Goal: Communication & Community: Participate in discussion

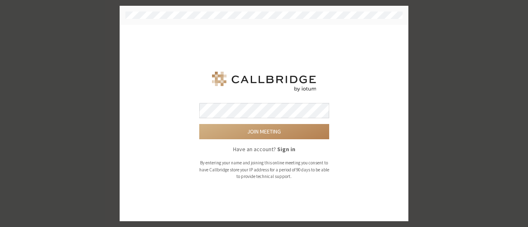
click at [199, 124] on button "Join meeting" at bounding box center [264, 131] width 130 height 15
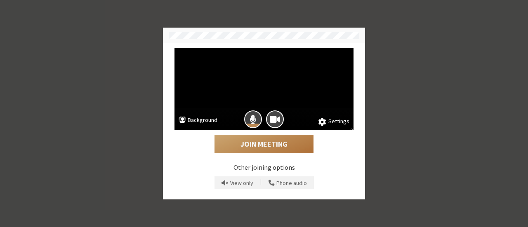
drag, startPoint x: 253, startPoint y: 120, endPoint x: 272, endPoint y: 148, distance: 33.8
click at [272, 148] on div "Settings Background Join Meeting Other joining options View only | Phone audio" at bounding box center [264, 121] width 185 height 146
click at [272, 148] on button "Join Meeting" at bounding box center [263, 144] width 99 height 19
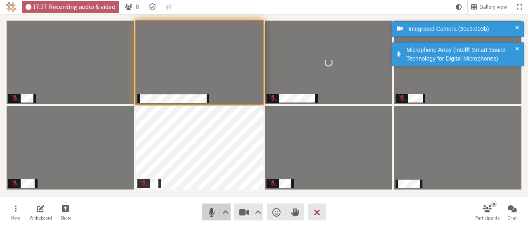
click at [215, 213] on span "Mute (Alt+A)" at bounding box center [212, 213] width 12 height 12
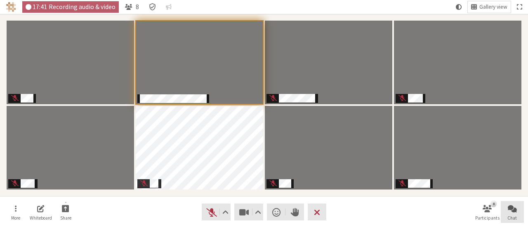
click at [505, 207] on button "Chat" at bounding box center [512, 212] width 23 height 22
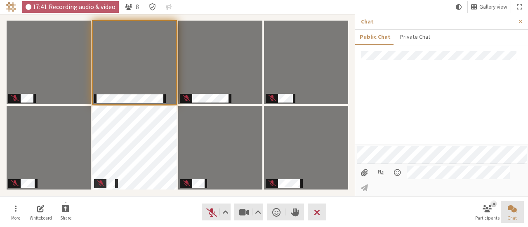
scroll to position [205, 0]
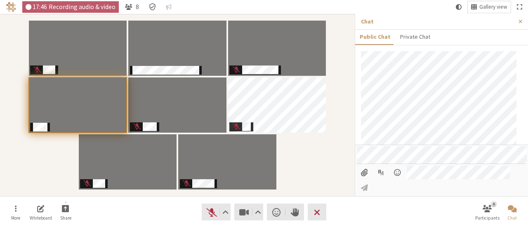
drag, startPoint x: 352, startPoint y: 179, endPoint x: 174, endPoint y: 197, distance: 179.0
click at [174, 197] on nav "More Whiteboard Share Audio Video Send a reaction Raise hand Leave 8 Participan…" at bounding box center [264, 212] width 520 height 31
click at [14, 205] on button "More" at bounding box center [15, 212] width 23 height 22
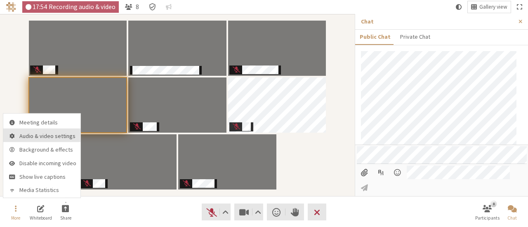
click at [48, 134] on span "Audio & video settings" at bounding box center [47, 136] width 57 height 6
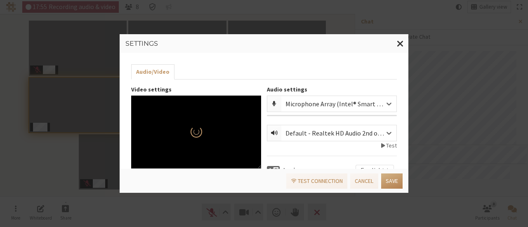
scroll to position [6, 0]
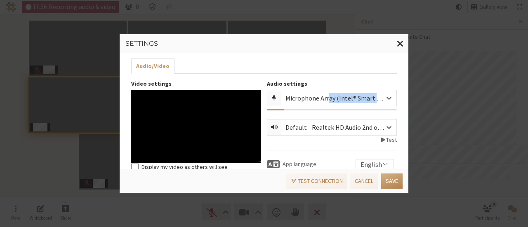
drag, startPoint x: 303, startPoint y: 109, endPoint x: 327, endPoint y: 96, distance: 27.3
click at [327, 96] on div "Microphone Array (Intel® Smart Sound Technology for Digital Microphones)" at bounding box center [332, 100] width 130 height 21
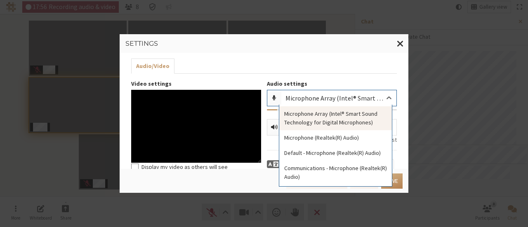
click at [327, 96] on div "Microphone Array (Intel® Smart Sound Technology for Digital Microphones)" at bounding box center [341, 98] width 112 height 10
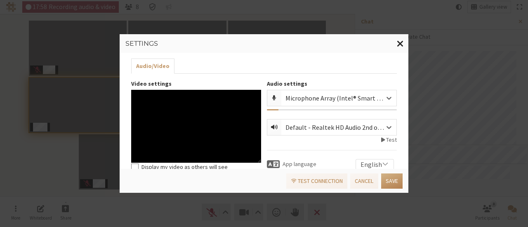
click at [397, 38] on button "Close modal" at bounding box center [400, 43] width 16 height 19
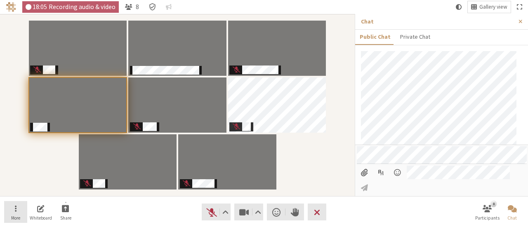
drag, startPoint x: 12, startPoint y: 205, endPoint x: 14, endPoint y: 211, distance: 5.6
click at [14, 211] on button "More" at bounding box center [15, 212] width 23 height 22
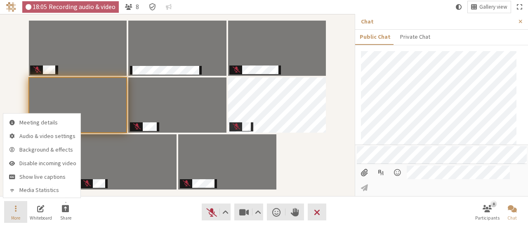
click at [14, 211] on button "More" at bounding box center [15, 212] width 23 height 22
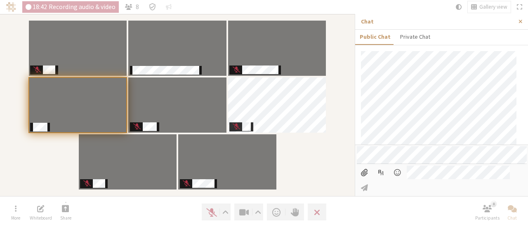
scroll to position [205, 0]
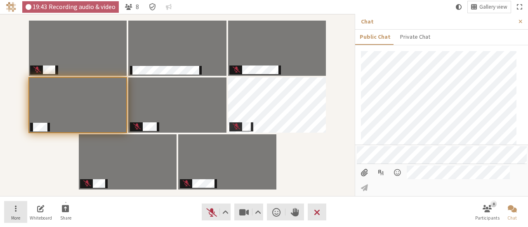
drag, startPoint x: 356, startPoint y: 147, endPoint x: 16, endPoint y: 209, distance: 344.9
click at [16, 209] on button "More" at bounding box center [15, 212] width 23 height 22
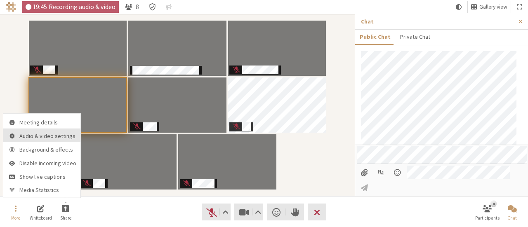
click at [51, 137] on span "Audio & video settings" at bounding box center [47, 136] width 57 height 6
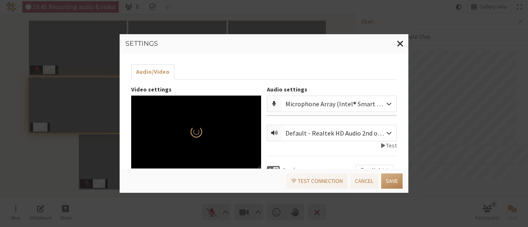
scroll to position [6, 0]
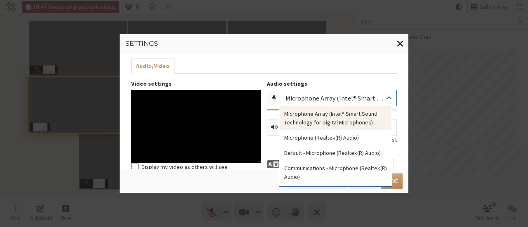
click at [338, 95] on div "Microphone Array (Intel® Smart Sound Technology for Digital Microphones)" at bounding box center [341, 98] width 112 height 10
click at [334, 141] on div "Microphone (Realtek(R) Audio)" at bounding box center [335, 137] width 113 height 15
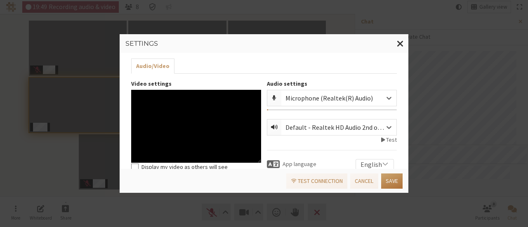
click at [395, 178] on button "Save" at bounding box center [391, 181] width 21 height 15
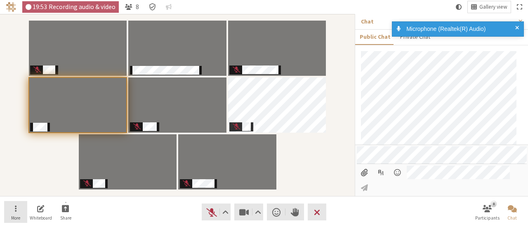
click at [12, 206] on button "More" at bounding box center [15, 212] width 23 height 22
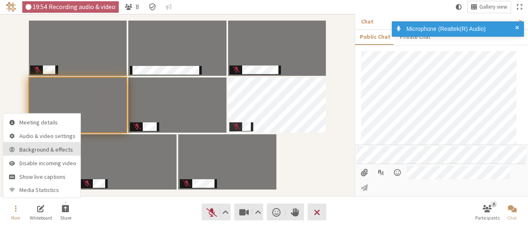
click at [50, 148] on span "Background & effects" at bounding box center [47, 150] width 57 height 6
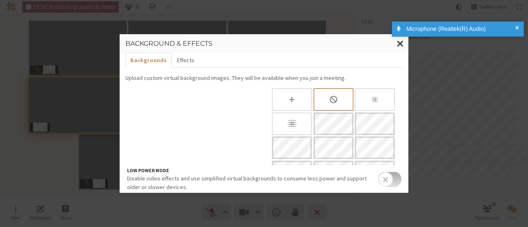
scroll to position [3, 0]
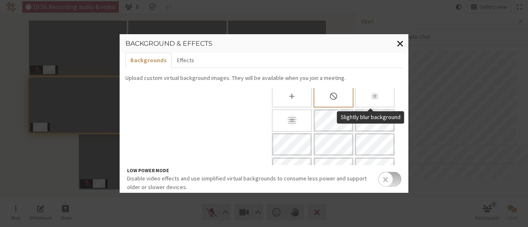
click at [362, 89] on div "Slightly blur background" at bounding box center [375, 96] width 40 height 23
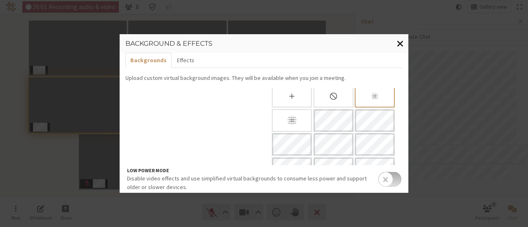
click at [399, 41] on span "Close modal" at bounding box center [400, 43] width 7 height 10
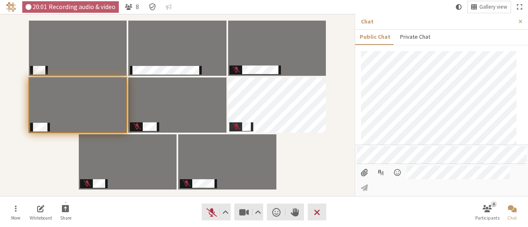
click at [399, 43] on button "Private Chat" at bounding box center [414, 37] width 39 height 14
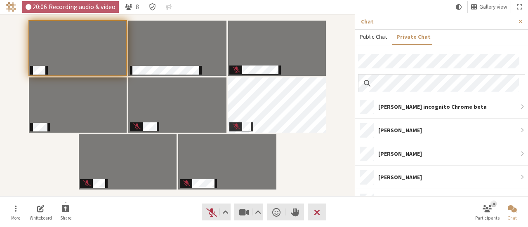
drag, startPoint x: 371, startPoint y: 38, endPoint x: 348, endPoint y: 90, distance: 57.2
click at [348, 90] on div "20:06 Recording audio & video 8 Gallery view More Whiteboard Share Audio Video …" at bounding box center [264, 113] width 528 height 227
click at [348, 90] on div "Participants" at bounding box center [177, 105] width 343 height 171
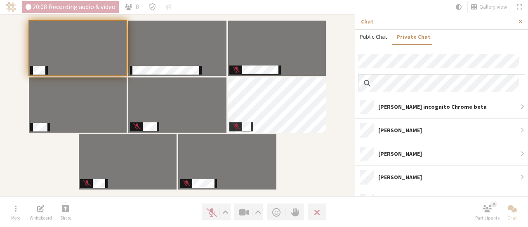
click at [374, 42] on button "Public Chat" at bounding box center [373, 37] width 36 height 14
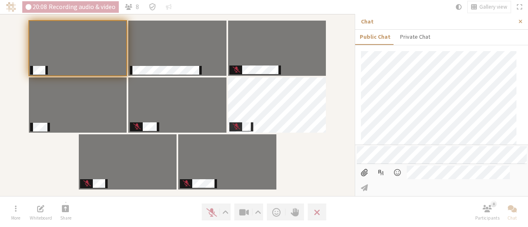
scroll to position [205, 0]
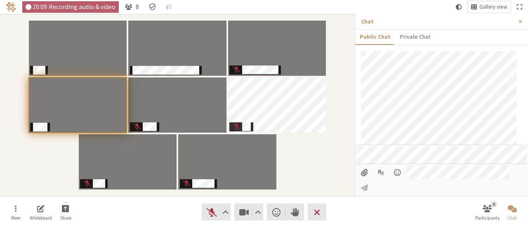
click at [331, 100] on div "Participants" at bounding box center [177, 105] width 343 height 171
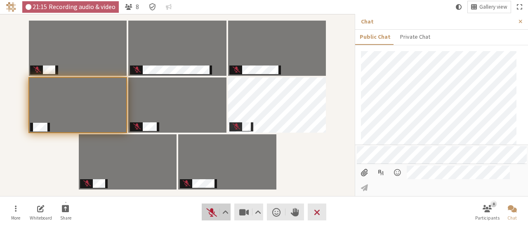
click at [213, 209] on span "Unmute (Alt+A)" at bounding box center [212, 213] width 12 height 12
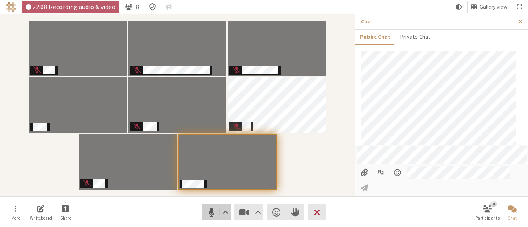
click at [207, 211] on span "Mute (Alt+A)" at bounding box center [212, 213] width 12 height 12
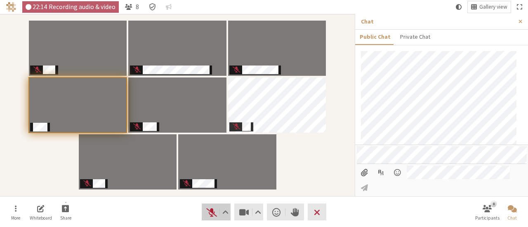
click at [207, 211] on span "Unmute (Alt+A)" at bounding box center [212, 213] width 12 height 12
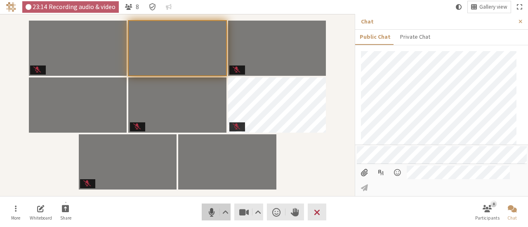
click at [210, 211] on span "Mute (Alt+A)" at bounding box center [212, 213] width 12 height 12
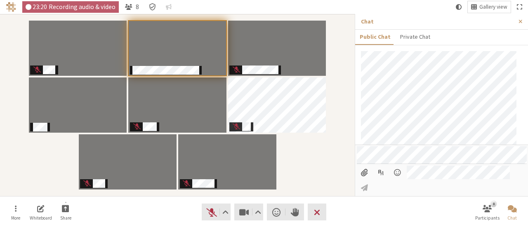
drag, startPoint x: 205, startPoint y: 213, endPoint x: 155, endPoint y: 212, distance: 50.3
click at [155, 212] on nav "More Whiteboard Share Audio Video Send a reaction Raise hand Leave 8 Participan…" at bounding box center [264, 212] width 520 height 31
click at [219, 212] on button "Audio" at bounding box center [216, 212] width 29 height 17
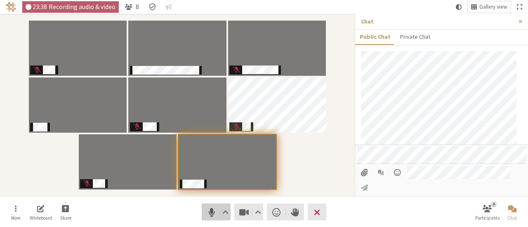
click at [208, 210] on span "Mute (Alt+A)" at bounding box center [212, 213] width 12 height 12
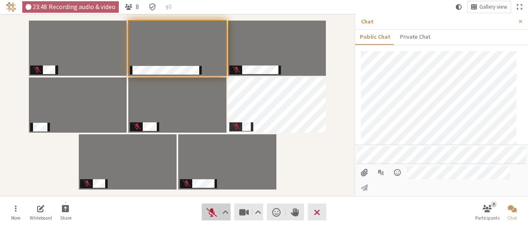
click at [208, 210] on span "Unmute (Alt+A)" at bounding box center [212, 213] width 12 height 12
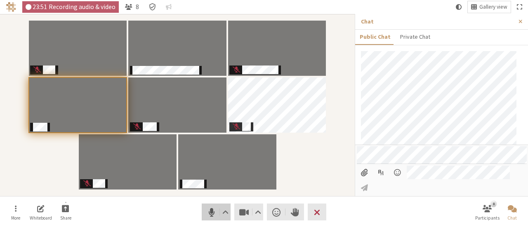
click at [208, 210] on span "Mute (Alt+A)" at bounding box center [212, 213] width 12 height 12
click at [206, 210] on span "Unmute (Alt+A)" at bounding box center [212, 213] width 12 height 12
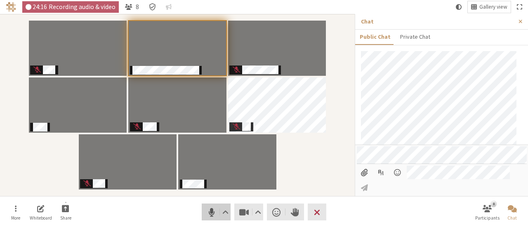
click at [206, 210] on span "Mute (Alt+A)" at bounding box center [212, 213] width 12 height 12
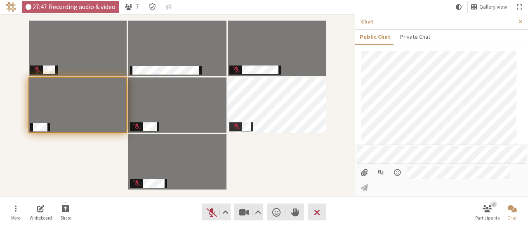
scroll to position [283, 0]
